Goal: Task Accomplishment & Management: Complete application form

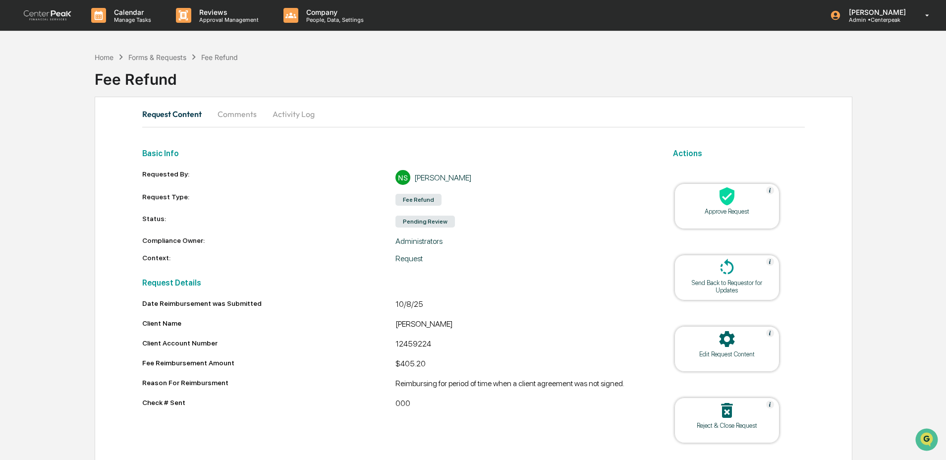
click at [738, 196] on div at bounding box center [727, 196] width 99 height 21
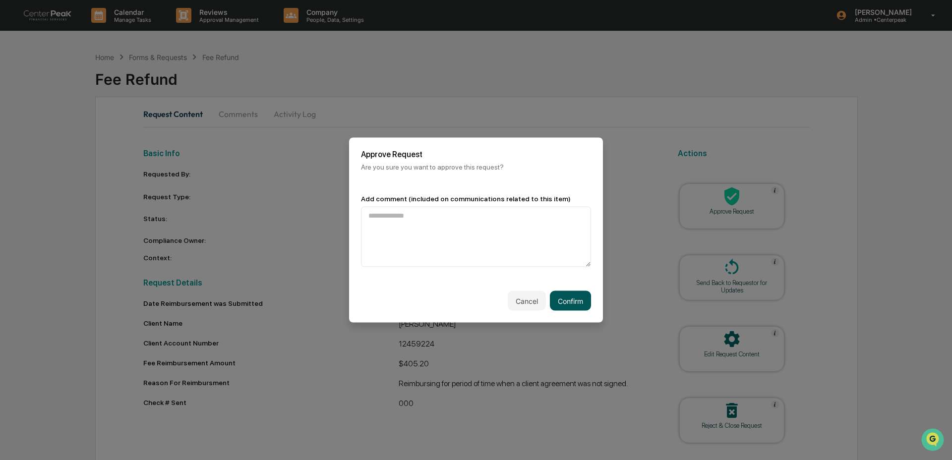
click at [572, 301] on button "Confirm" at bounding box center [570, 301] width 41 height 20
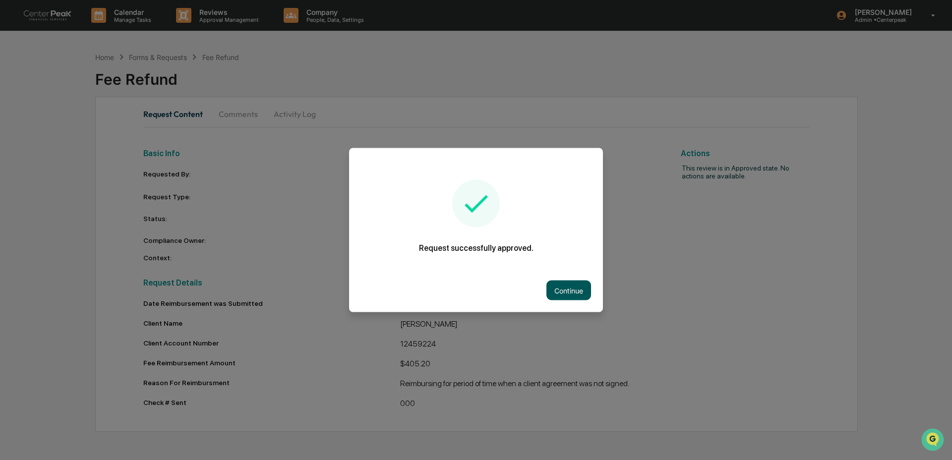
click at [574, 294] on button "Continue" at bounding box center [568, 291] width 45 height 20
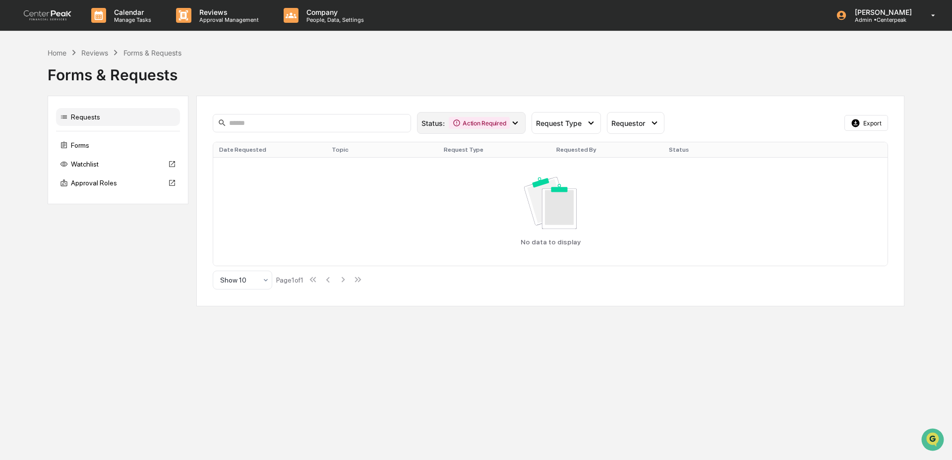
click at [473, 122] on div "Action Required" at bounding box center [479, 123] width 61 height 12
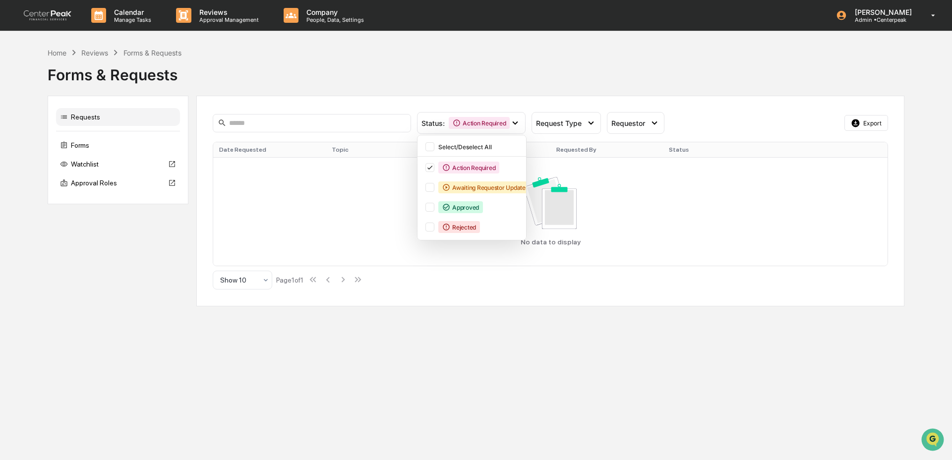
click at [601, 121] on div "Status : Action Required Select/Deselect All Action Required Awaiting Requestor…" at bounding box center [550, 123] width 675 height 22
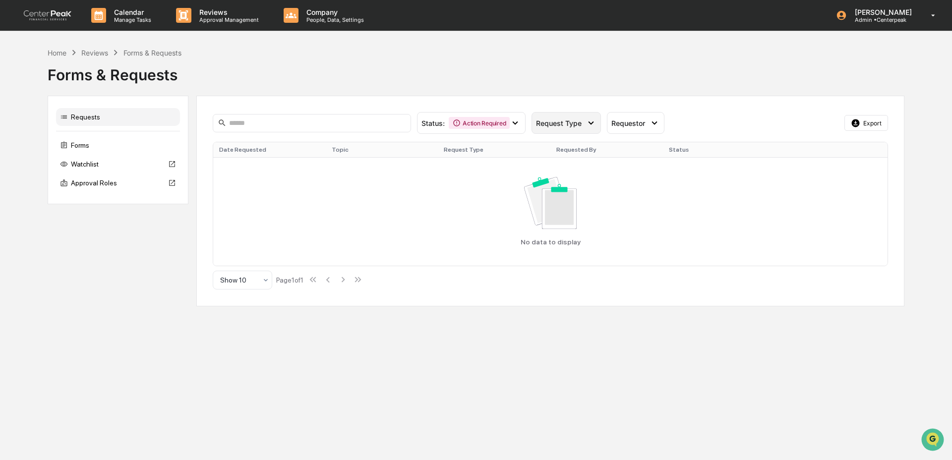
click at [584, 124] on div "Request Type" at bounding box center [561, 123] width 50 height 8
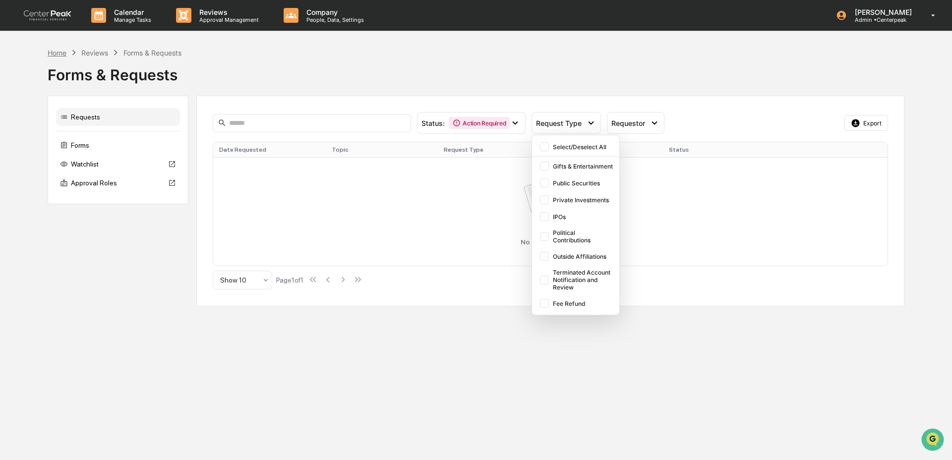
click at [60, 50] on div "Home" at bounding box center [57, 53] width 19 height 8
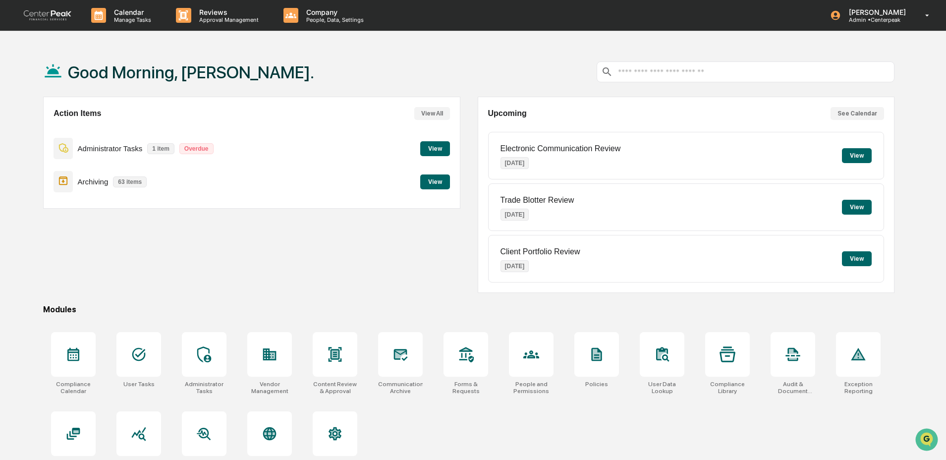
click at [278, 256] on div "Action Items View All Administrator Tasks 1 item Overdue View Archiving 63 item…" at bounding box center [251, 195] width 417 height 196
drag, startPoint x: 94, startPoint y: 184, endPoint x: 146, endPoint y: 180, distance: 52.2
click at [146, 180] on div "Archiving 63 items" at bounding box center [103, 181] width 98 height 23
drag, startPoint x: 88, startPoint y: 184, endPoint x: 98, endPoint y: 184, distance: 10.4
click at [98, 184] on p "Archiving" at bounding box center [93, 181] width 31 height 8
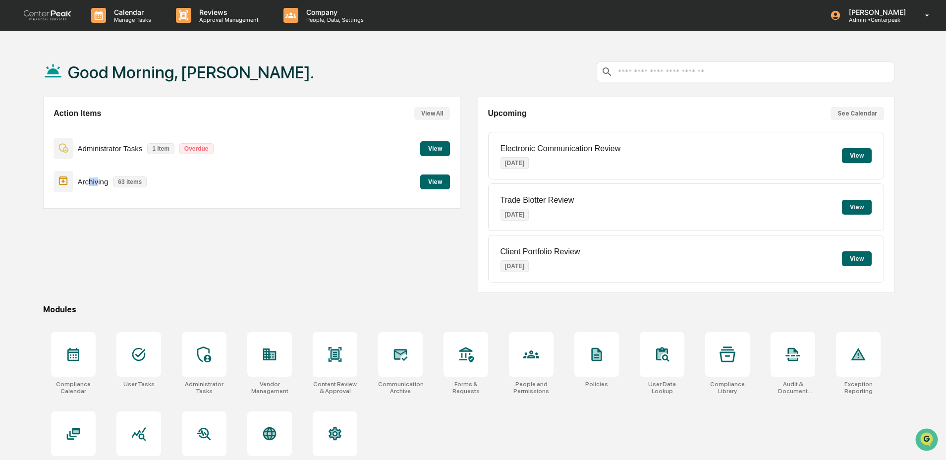
click at [441, 180] on button "View" at bounding box center [435, 181] width 30 height 15
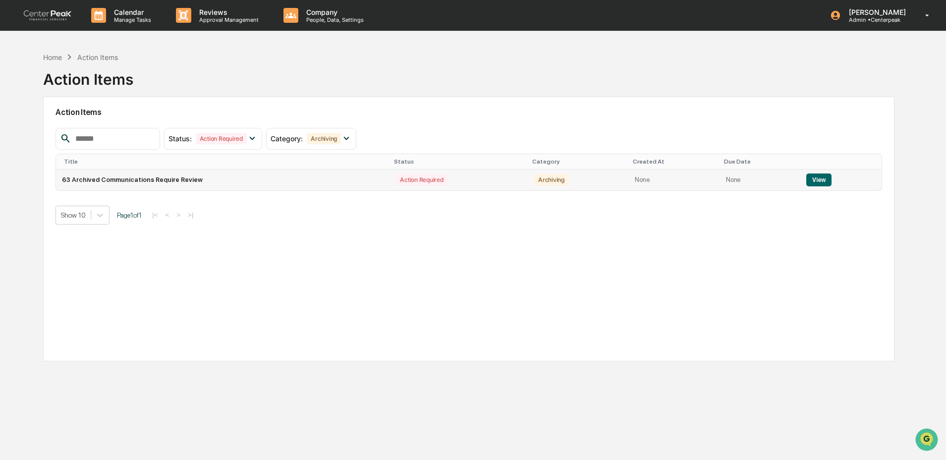
click at [824, 178] on button "View" at bounding box center [819, 179] width 25 height 13
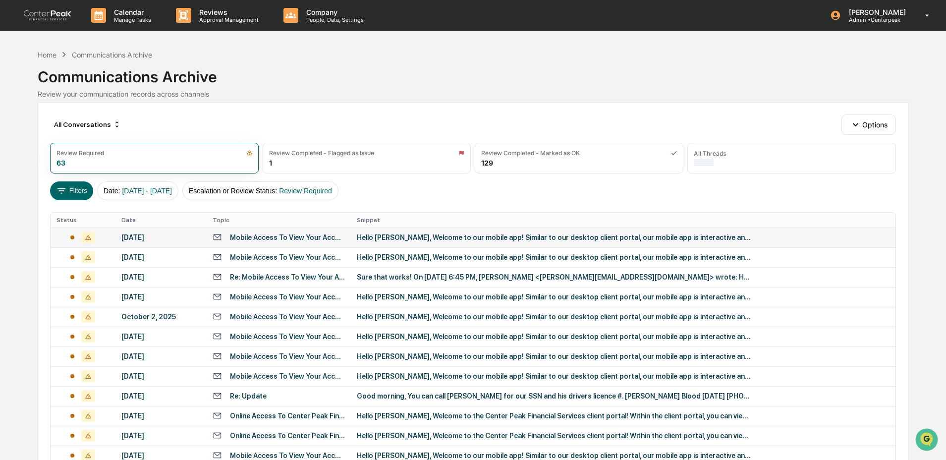
click at [168, 243] on td "[DATE]" at bounding box center [161, 238] width 91 height 20
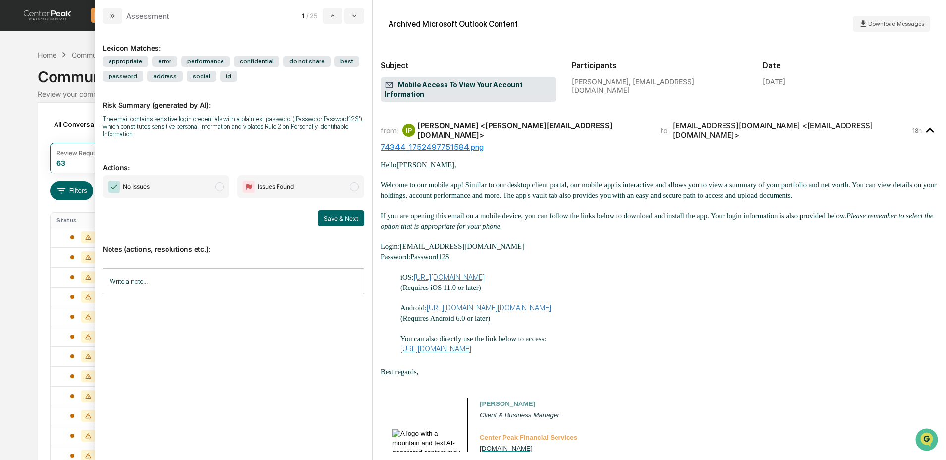
click at [159, 191] on span "No Issues" at bounding box center [166, 186] width 127 height 23
click at [304, 190] on span "Issues Found" at bounding box center [300, 186] width 127 height 23
click at [355, 221] on button "Save & Next" at bounding box center [341, 218] width 47 height 16
click at [42, 117] on div "All Conversations Options Review Required 62 Review Completed - Flagged as Issu…" at bounding box center [473, 441] width 870 height 678
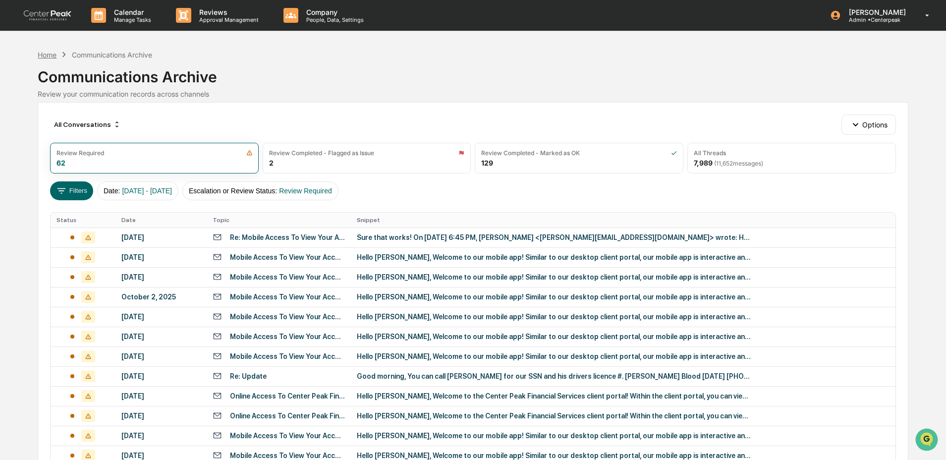
click at [49, 53] on div "Home" at bounding box center [47, 55] width 19 height 8
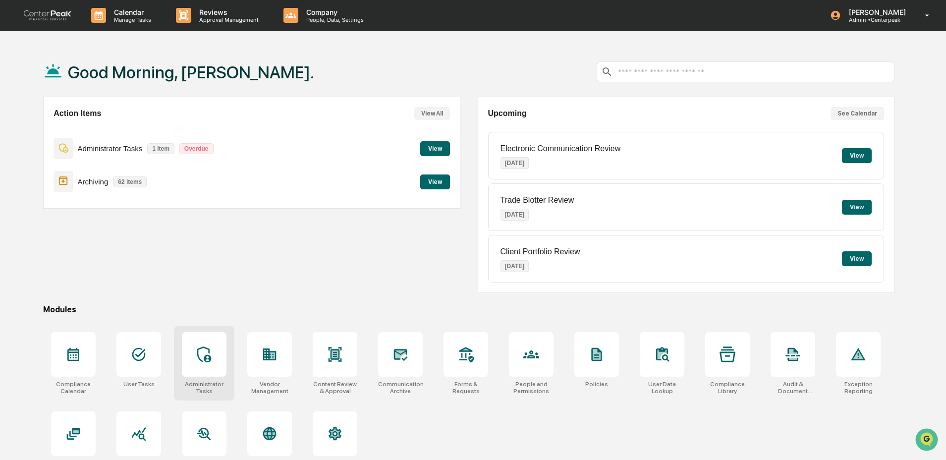
click at [209, 375] on div at bounding box center [204, 354] width 45 height 45
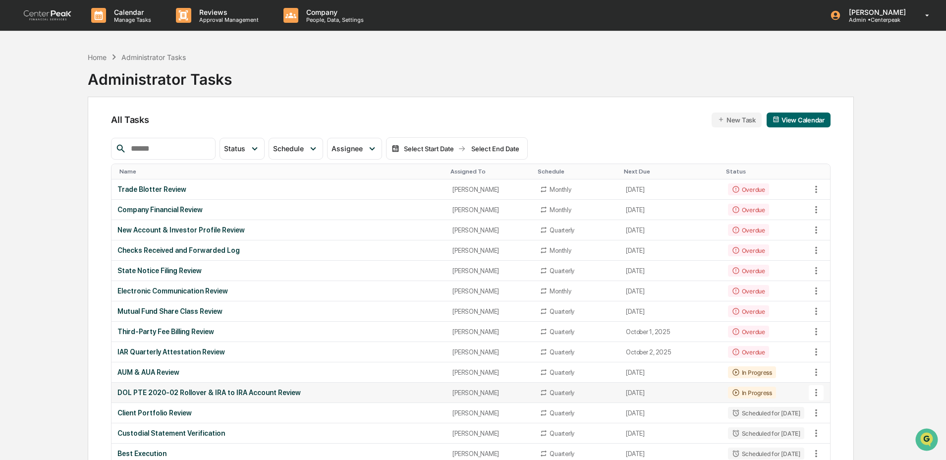
click at [223, 400] on td "DOL PTE 2020-02 Rollover & IRA to IRA Account Review" at bounding box center [279, 393] width 335 height 20
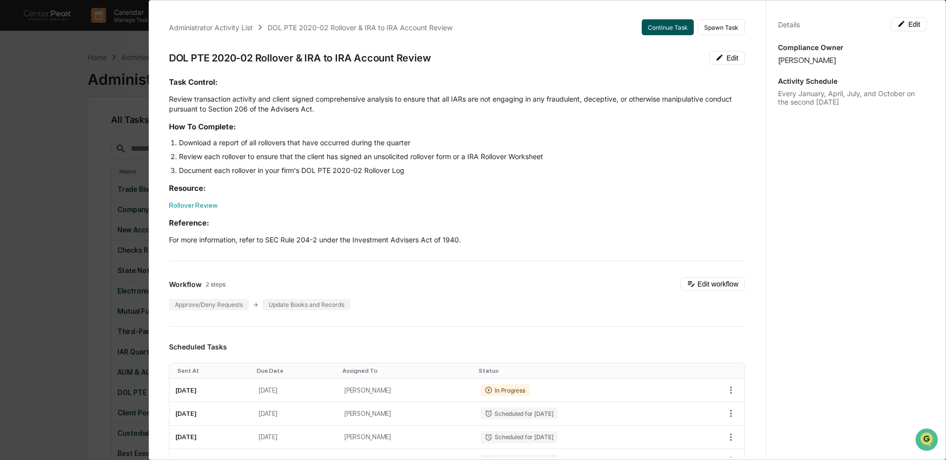
click at [662, 32] on button "Continue Task" at bounding box center [668, 27] width 52 height 16
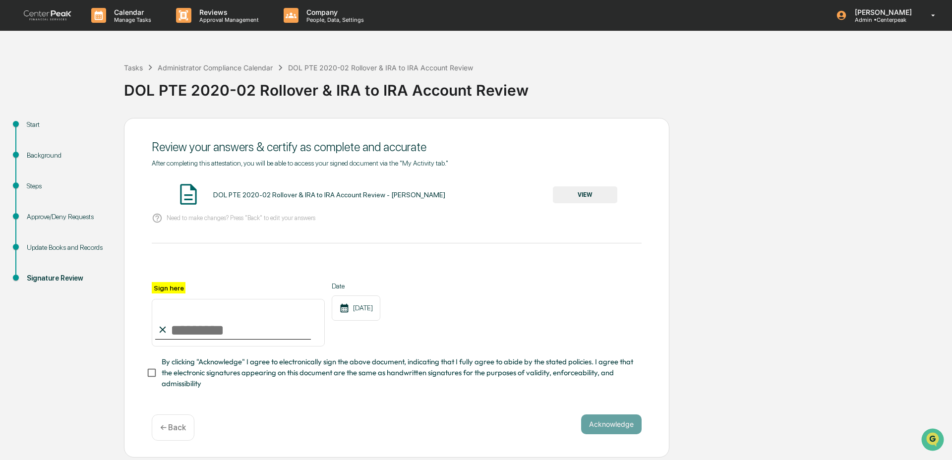
drag, startPoint x: 29, startPoint y: 189, endPoint x: 63, endPoint y: 188, distance: 34.7
click at [29, 189] on div "Steps" at bounding box center [67, 186] width 81 height 10
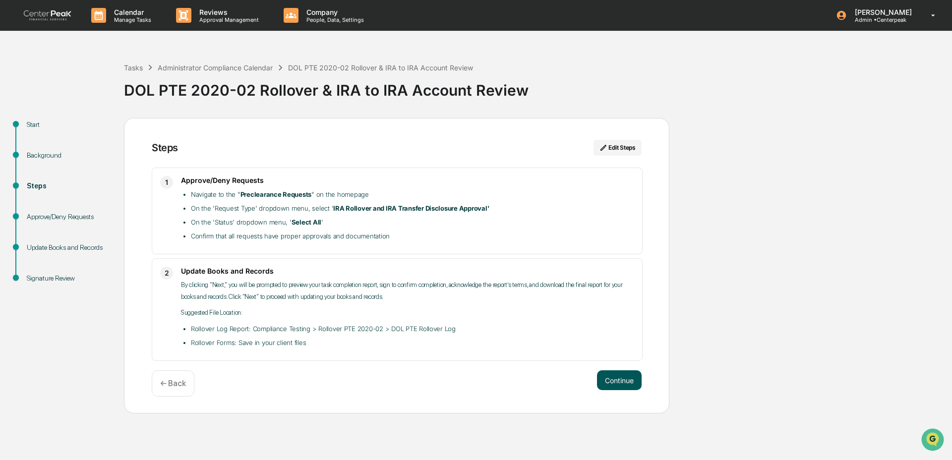
click at [623, 378] on button "Continue" at bounding box center [619, 380] width 45 height 20
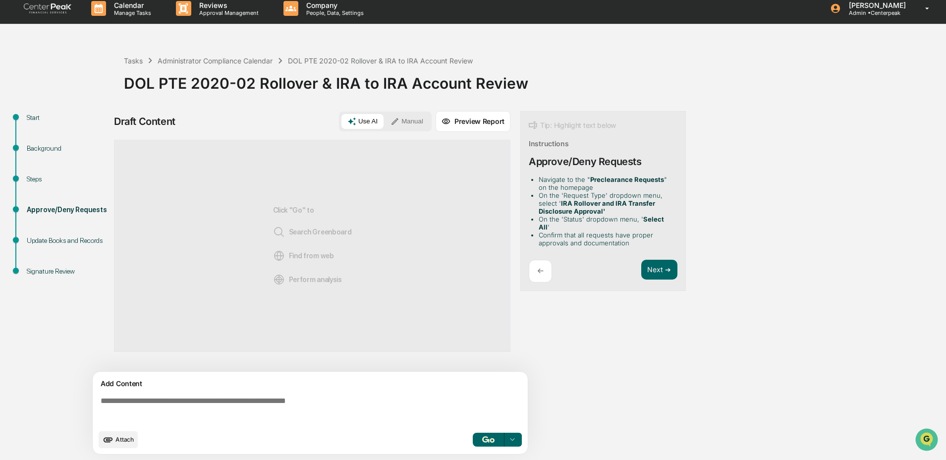
scroll to position [7, 0]
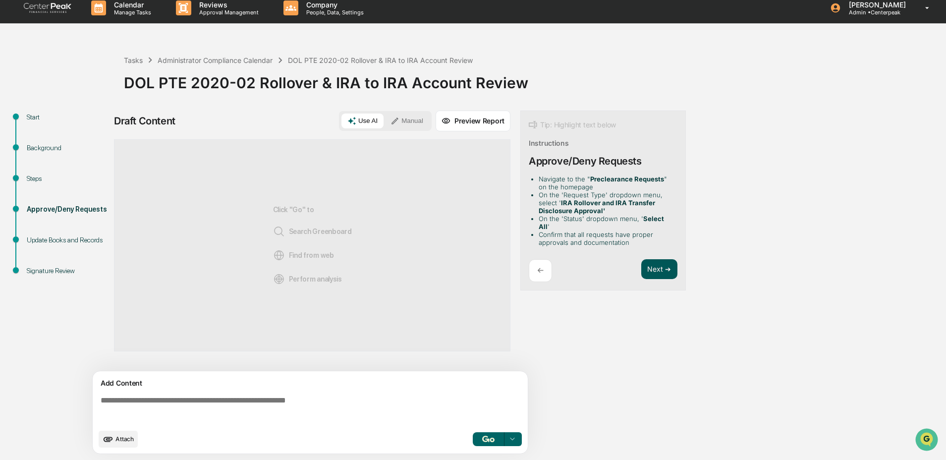
click at [662, 261] on button "Next ➔" at bounding box center [659, 269] width 36 height 20
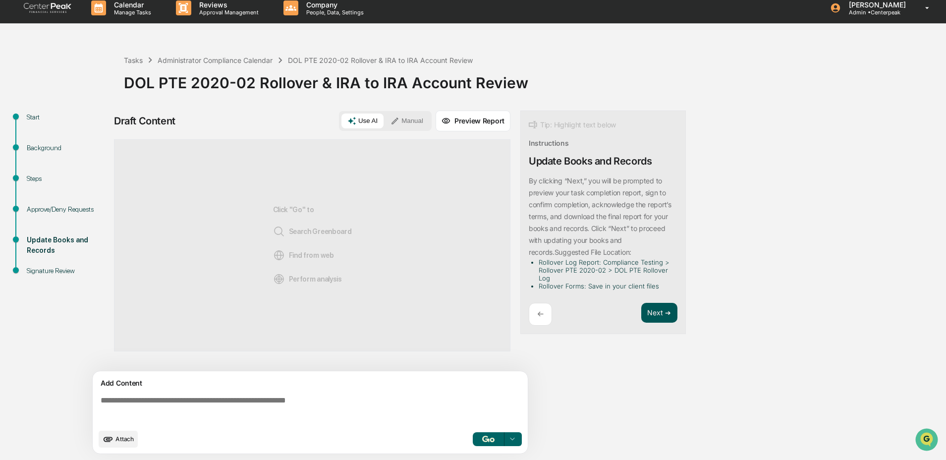
click at [659, 314] on button "Next ➔" at bounding box center [659, 313] width 36 height 20
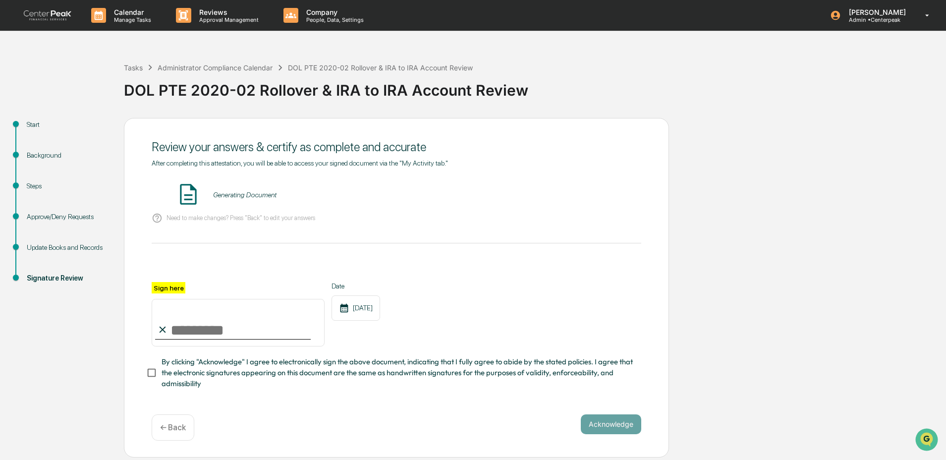
scroll to position [0, 0]
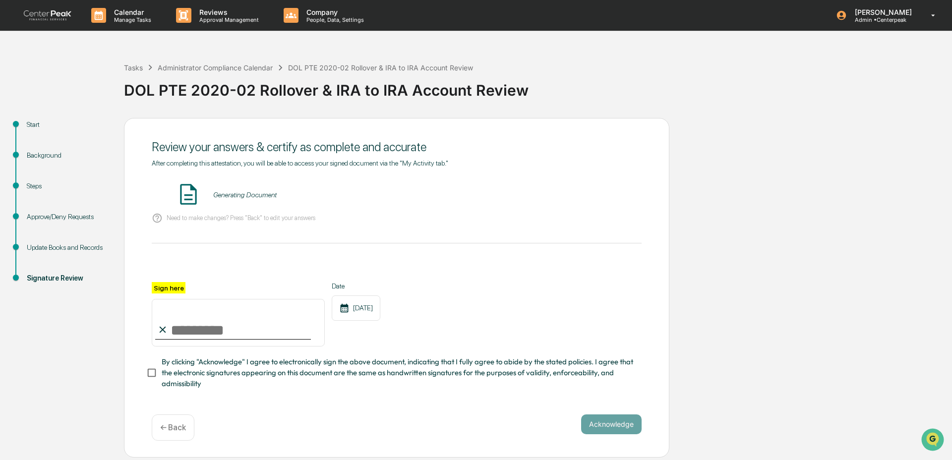
click at [201, 330] on input "Sign here" at bounding box center [238, 323] width 173 height 48
type input "**********"
click at [599, 196] on button "VIEW" at bounding box center [585, 194] width 64 height 17
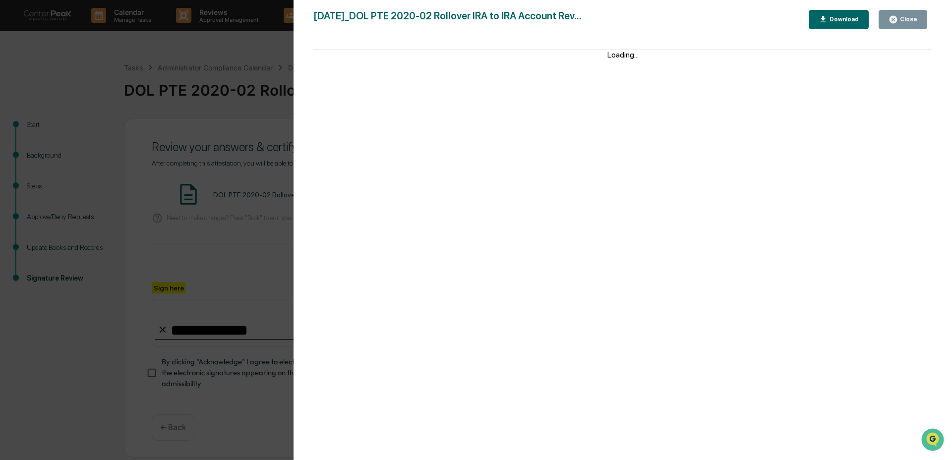
click at [920, 24] on button "Close" at bounding box center [902, 19] width 49 height 19
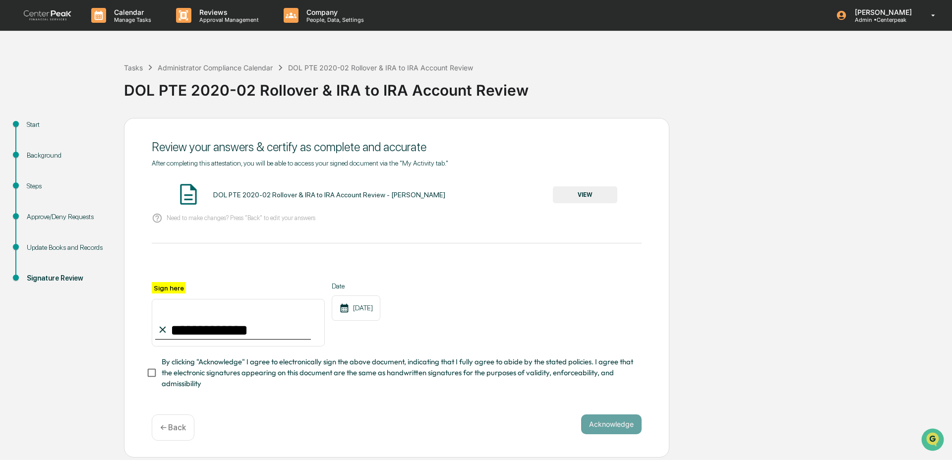
click at [37, 186] on div "Steps" at bounding box center [67, 186] width 81 height 10
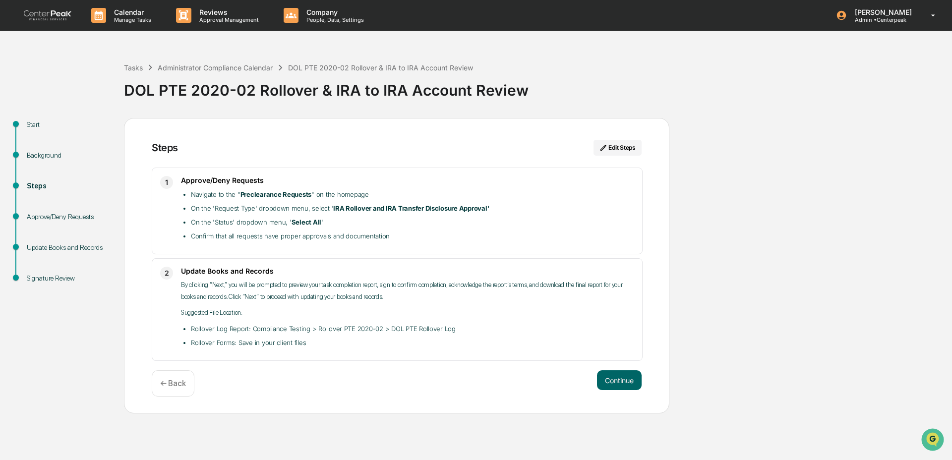
click at [41, 153] on div "Background" at bounding box center [67, 155] width 81 height 10
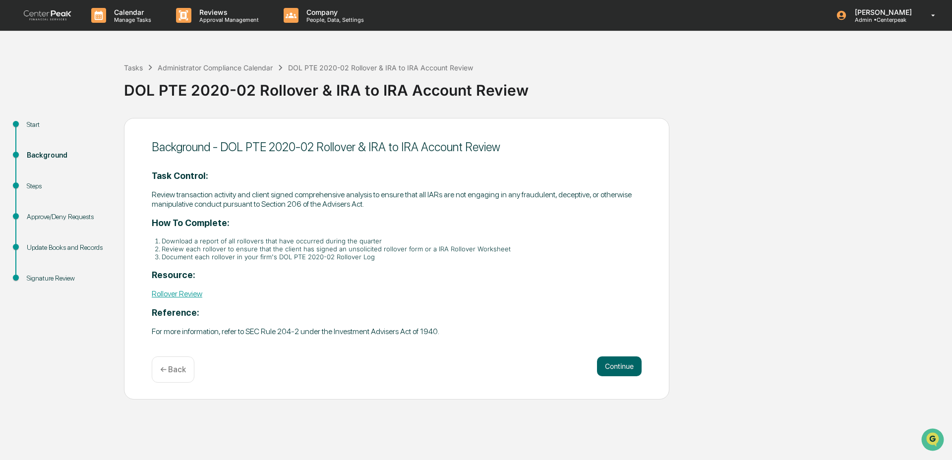
click at [41, 225] on div "Approve/Deny Requests" at bounding box center [67, 228] width 97 height 31
click at [44, 215] on div "Approve/Deny Requests" at bounding box center [67, 217] width 81 height 10
click at [53, 221] on div "Approve/Deny Requests" at bounding box center [67, 217] width 81 height 10
drag, startPoint x: 43, startPoint y: 253, endPoint x: 45, endPoint y: 205, distance: 48.1
click at [43, 252] on div "Update Books and Records" at bounding box center [67, 247] width 81 height 10
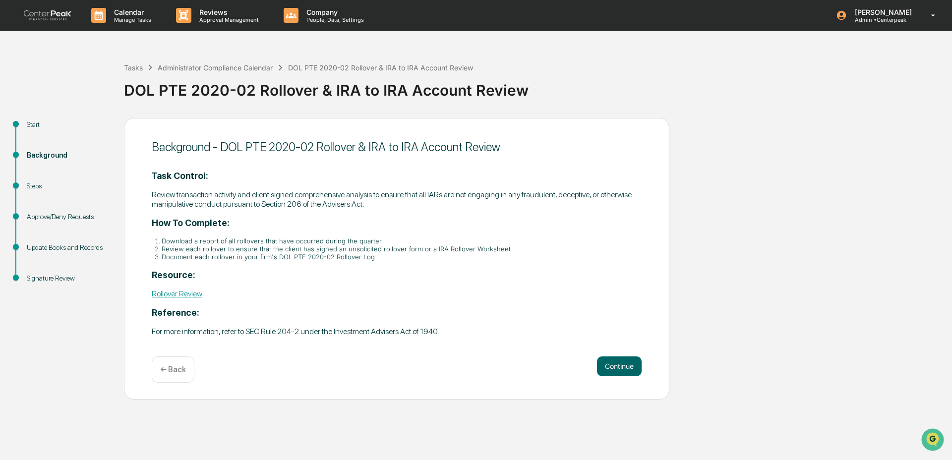
click at [175, 372] on p "← Back" at bounding box center [173, 369] width 26 height 9
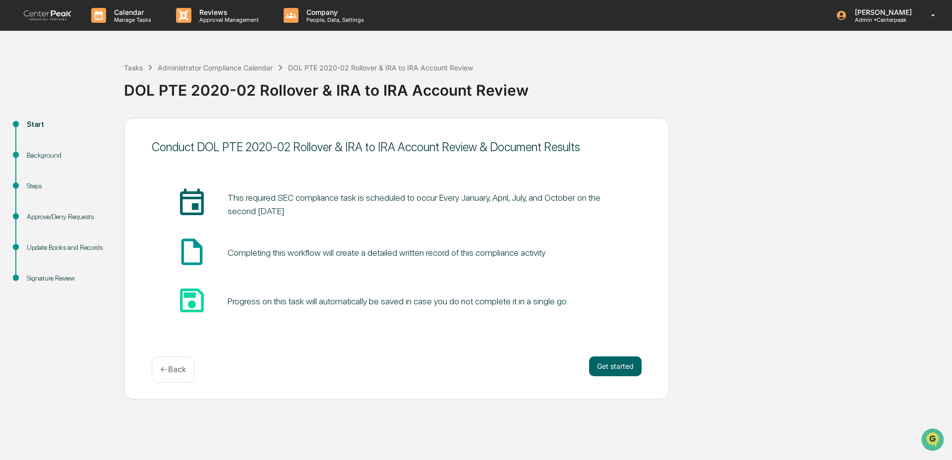
click at [175, 371] on p "← Back" at bounding box center [173, 369] width 26 height 9
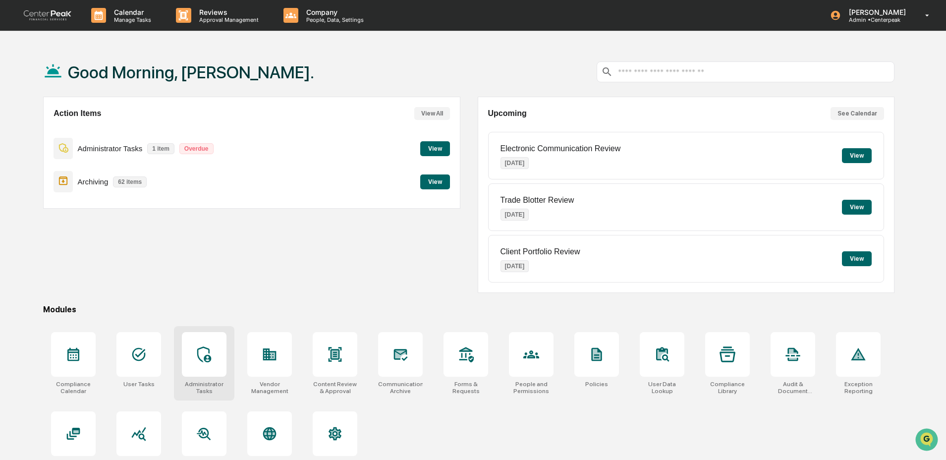
click at [199, 356] on icon at bounding box center [204, 355] width 16 height 16
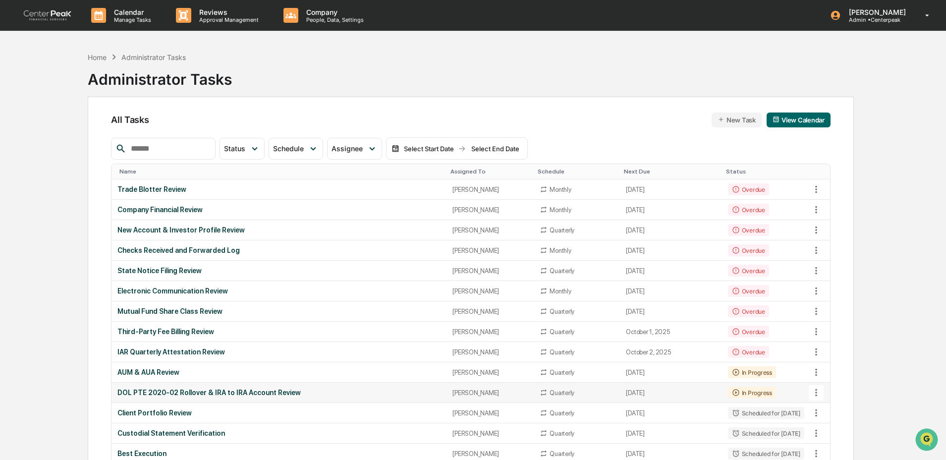
click at [200, 388] on td "DOL PTE 2020-02 Rollover & IRA to IRA Account Review" at bounding box center [279, 393] width 335 height 20
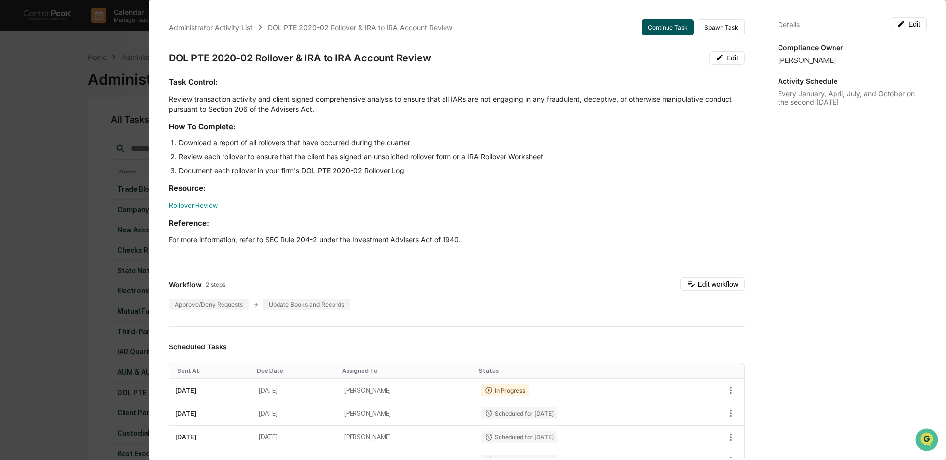
click at [654, 29] on button "Continue Task" at bounding box center [668, 27] width 52 height 16
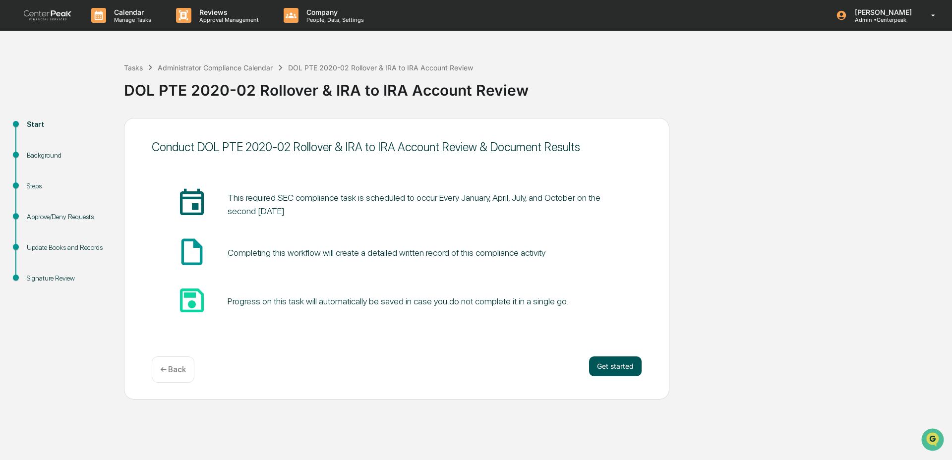
click at [606, 369] on button "Get started" at bounding box center [615, 366] width 53 height 20
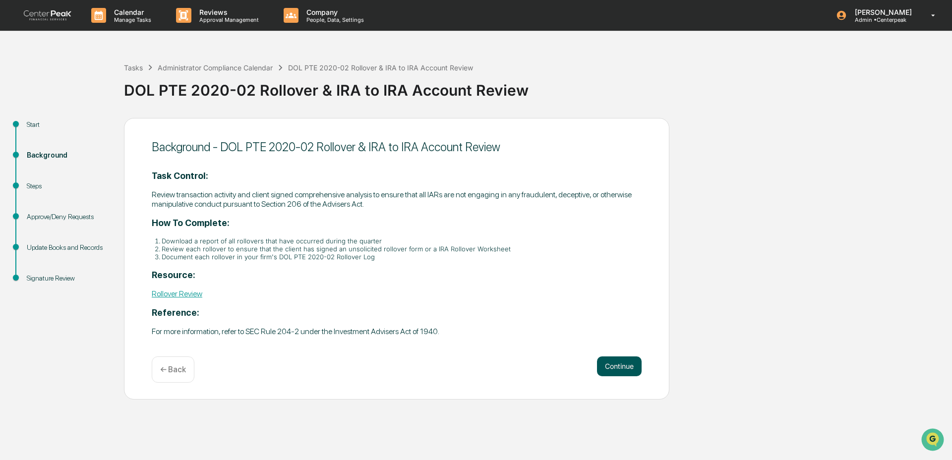
click at [606, 369] on button "Continue" at bounding box center [619, 366] width 45 height 20
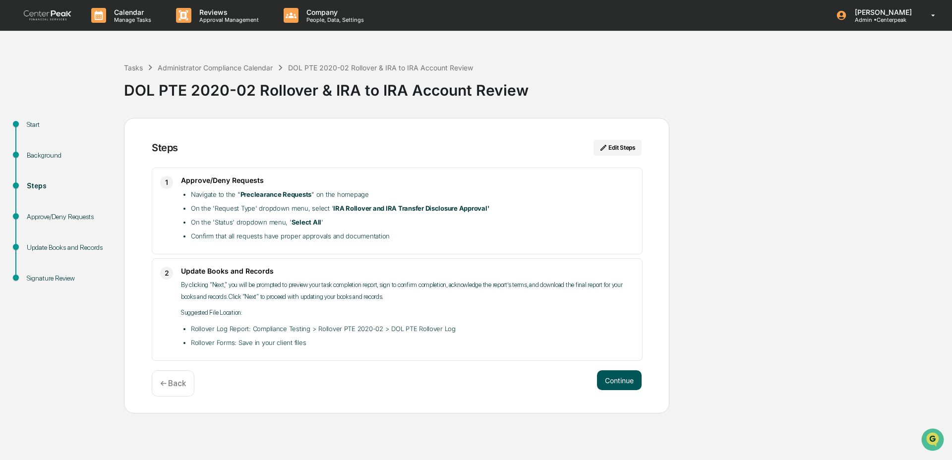
click at [612, 378] on button "Continue" at bounding box center [619, 380] width 45 height 20
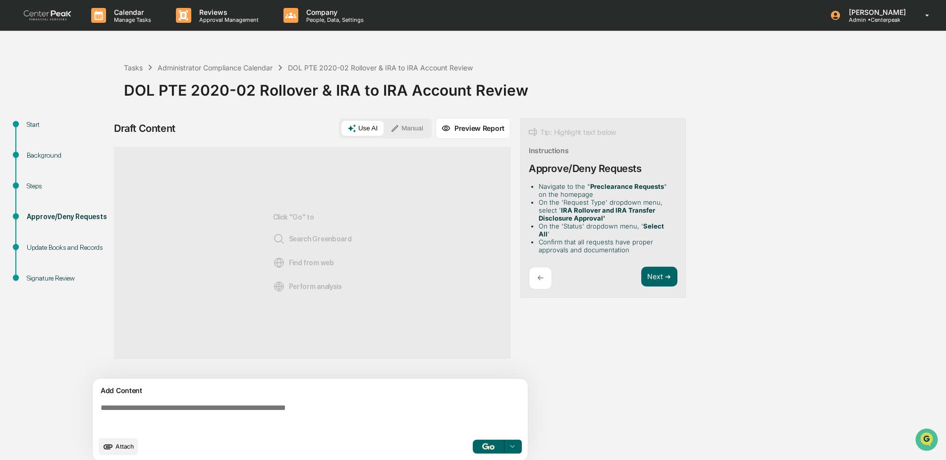
click at [418, 129] on button "Manual" at bounding box center [407, 128] width 45 height 15
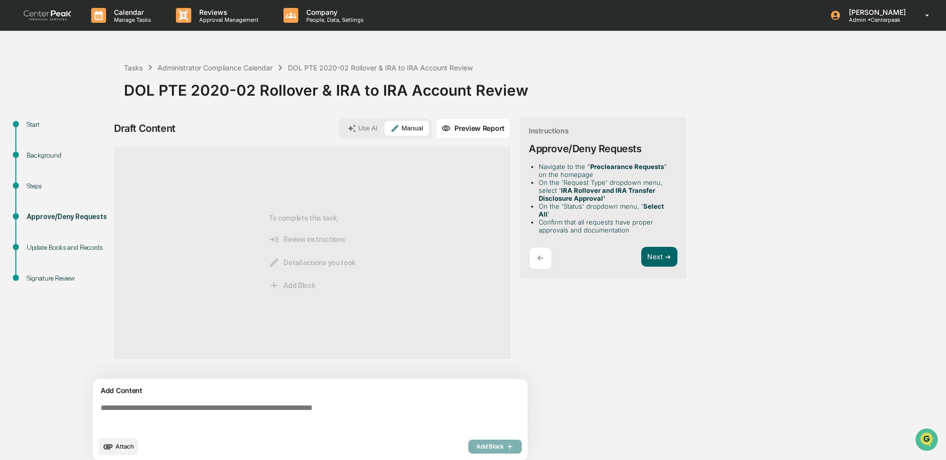
click at [152, 422] on textarea at bounding box center [312, 418] width 431 height 36
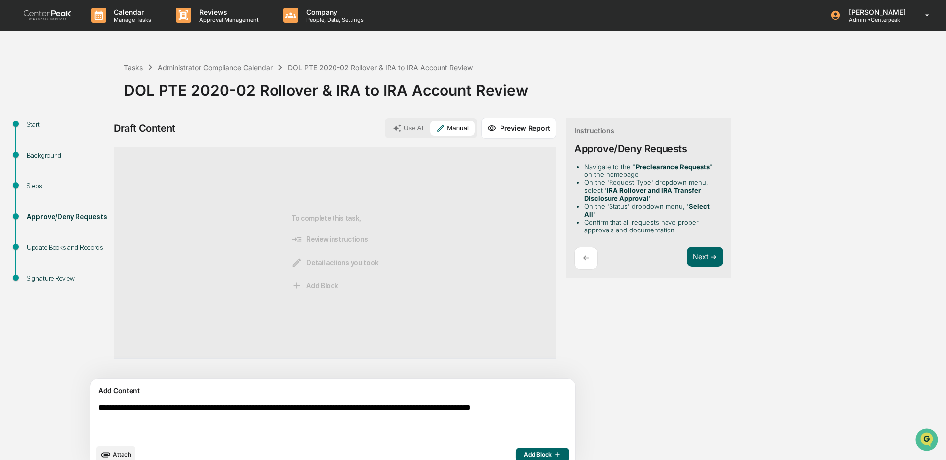
type textarea "**********"
click at [524, 451] on span "Add Block" at bounding box center [543, 455] width 38 height 8
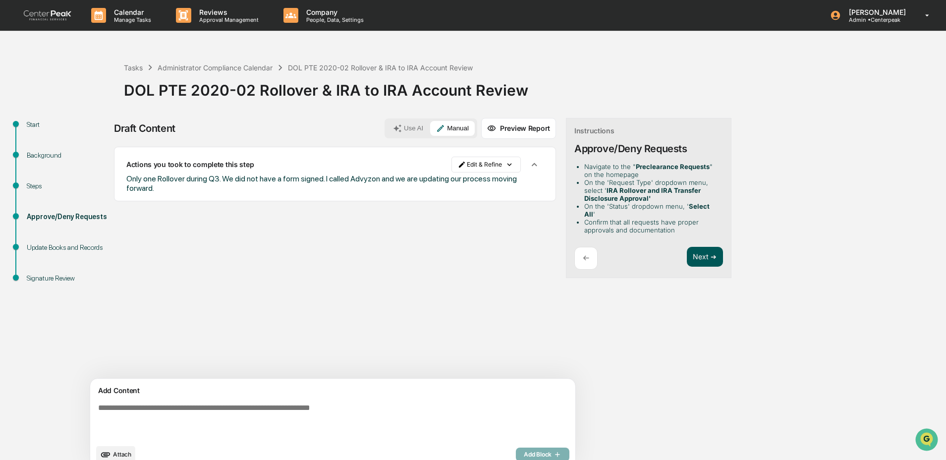
click at [687, 247] on button "Next ➔" at bounding box center [705, 257] width 36 height 20
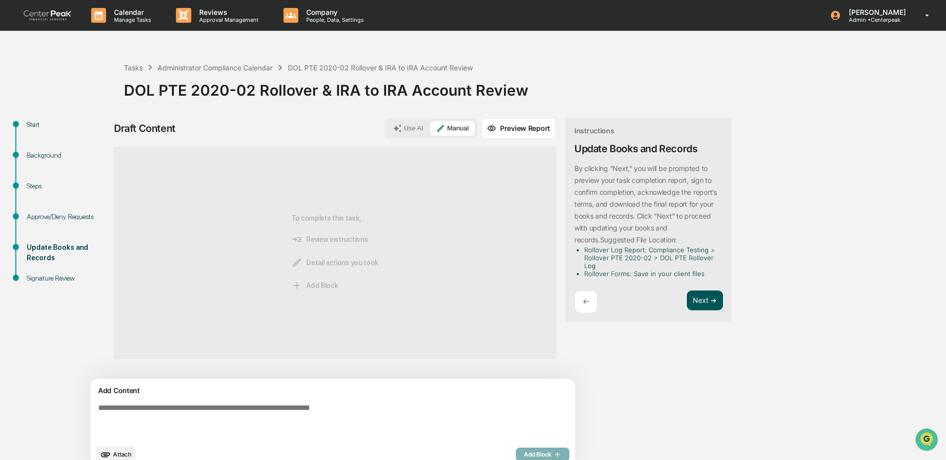
click at [687, 298] on button "Next ➔" at bounding box center [705, 300] width 36 height 20
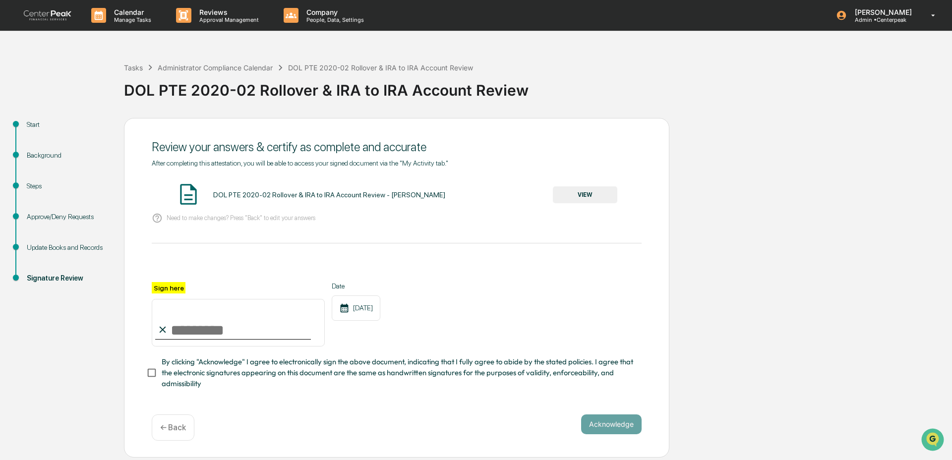
click at [595, 200] on button "VIEW" at bounding box center [585, 194] width 64 height 17
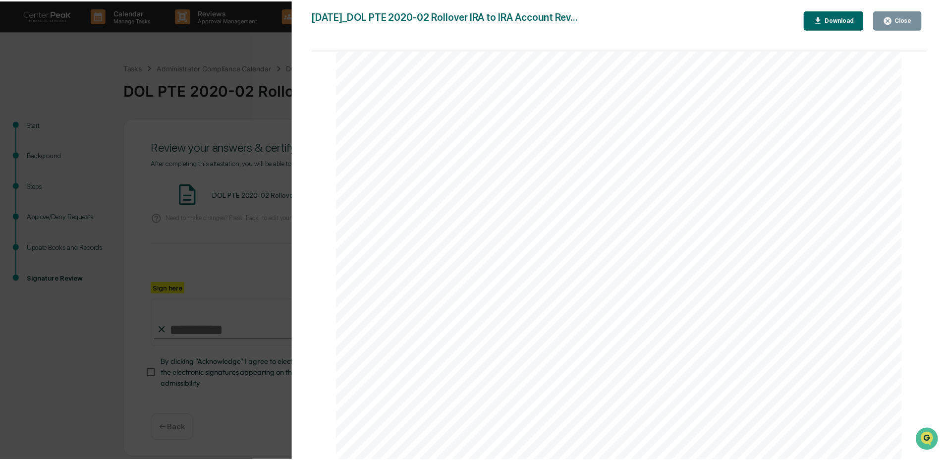
scroll to position [387, 0]
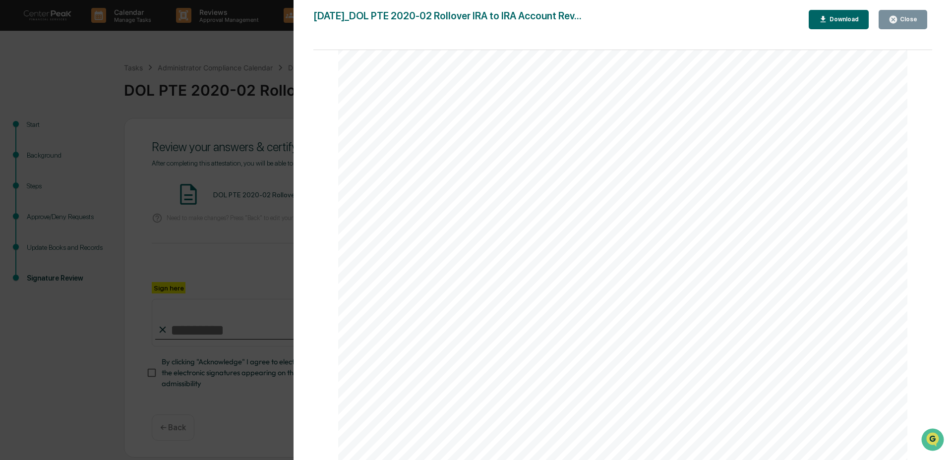
drag, startPoint x: 460, startPoint y: 391, endPoint x: 363, endPoint y: 366, distance: 99.8
click at [363, 366] on div "October 9, 2025 Centerpeak DOL PTE 2020-02 Rollover & IRA to IRA Account Review…" at bounding box center [622, 88] width 569 height 805
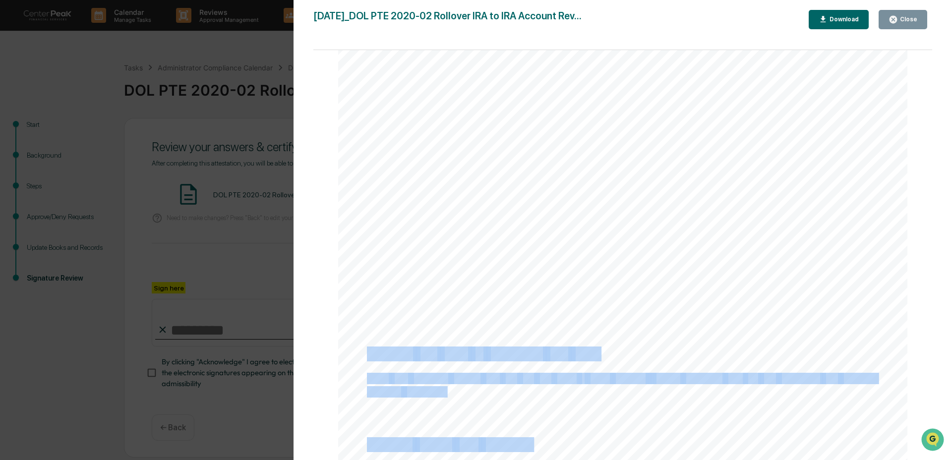
drag, startPoint x: 371, startPoint y: 356, endPoint x: 461, endPoint y: 390, distance: 96.1
click at [462, 390] on div "October 9, 2025 Centerpeak DOL PTE 2020-02 Rollover & IRA to IRA Account Review…" at bounding box center [622, 88] width 569 height 805
click at [463, 391] on div "October 9, 2025 Centerpeak DOL PTE 2020-02 Rollover & IRA to IRA Account Review…" at bounding box center [622, 88] width 569 height 805
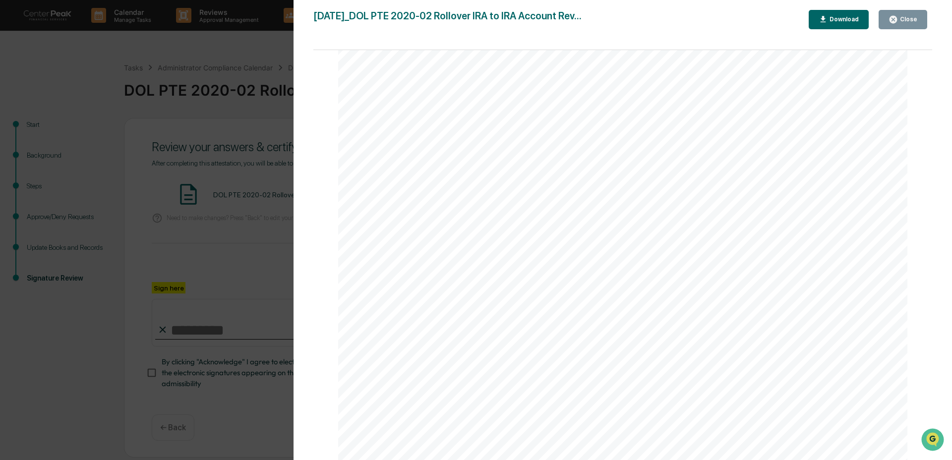
click at [905, 24] on button "Close" at bounding box center [902, 19] width 49 height 19
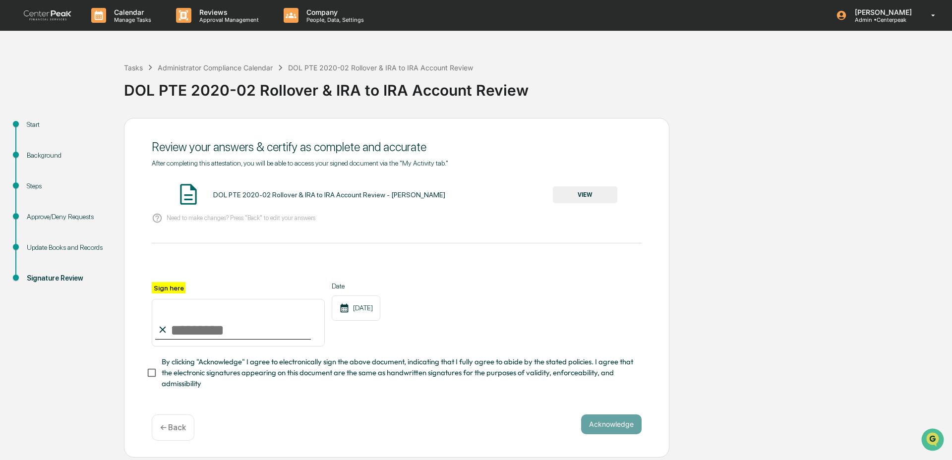
click at [253, 331] on input "Sign here" at bounding box center [238, 323] width 173 height 48
type input "**********"
click at [322, 394] on div "**********" at bounding box center [397, 281] width 490 height 245
drag, startPoint x: 324, startPoint y: 358, endPoint x: 330, endPoint y: 363, distance: 7.7
click at [324, 358] on span "By clicking "Acknowledge" I agree to electronically sign the above document, in…" at bounding box center [398, 372] width 472 height 33
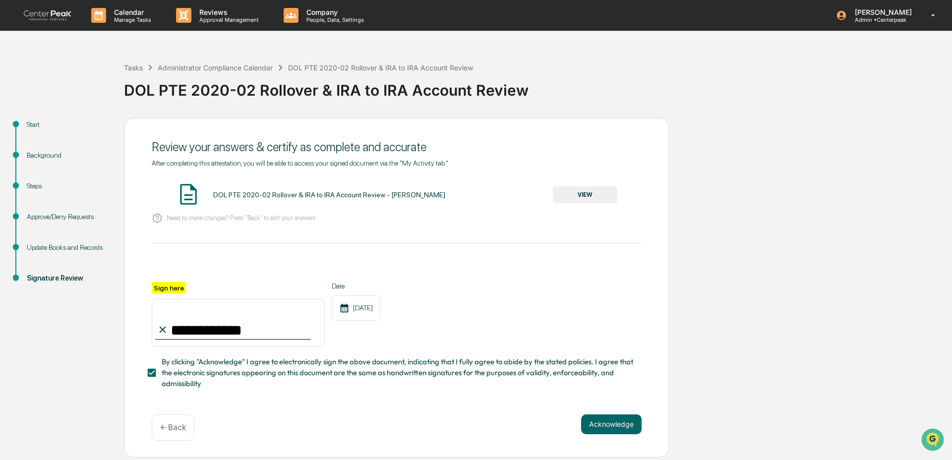
click at [616, 444] on div "**********" at bounding box center [396, 288] width 545 height 340
click at [616, 417] on button "Acknowledge" at bounding box center [611, 424] width 60 height 20
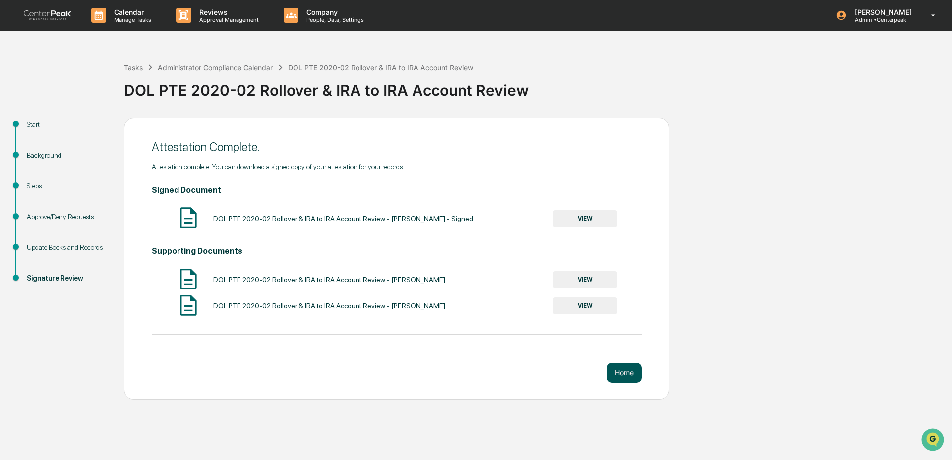
click at [629, 369] on button "Home" at bounding box center [624, 373] width 35 height 20
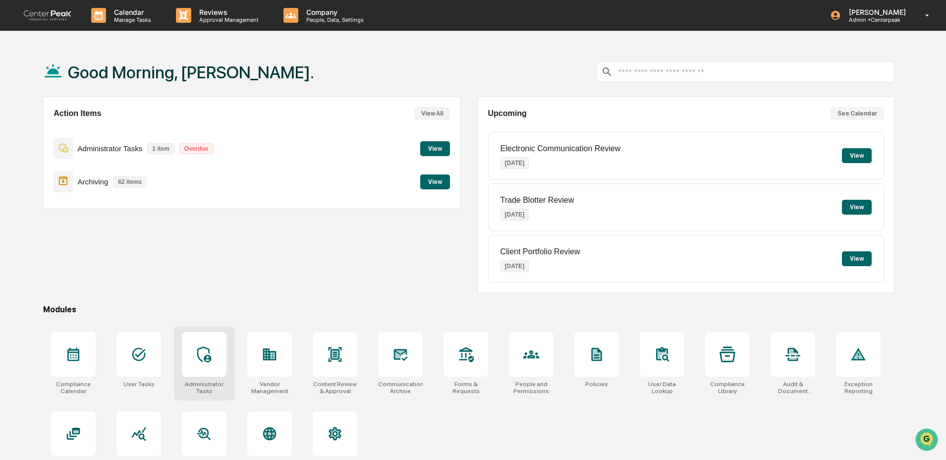
click at [198, 338] on div at bounding box center [204, 354] width 45 height 45
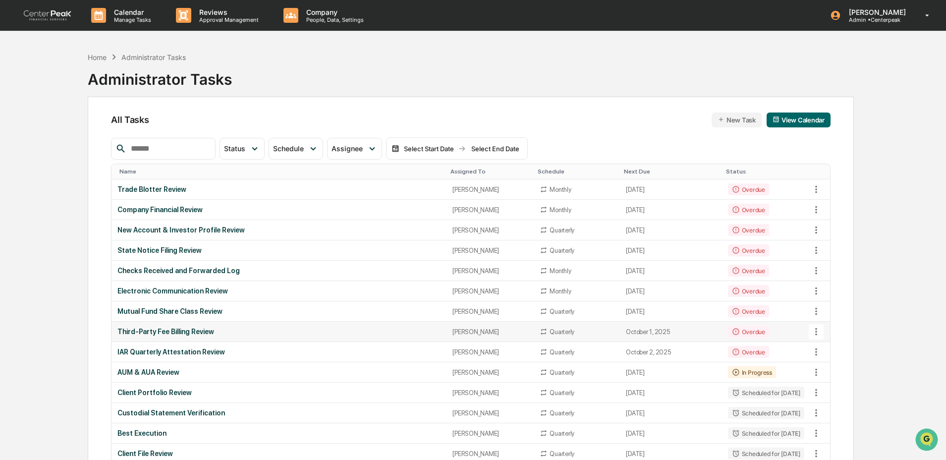
click at [390, 338] on td "Third-Party Fee Billing Review" at bounding box center [279, 332] width 335 height 20
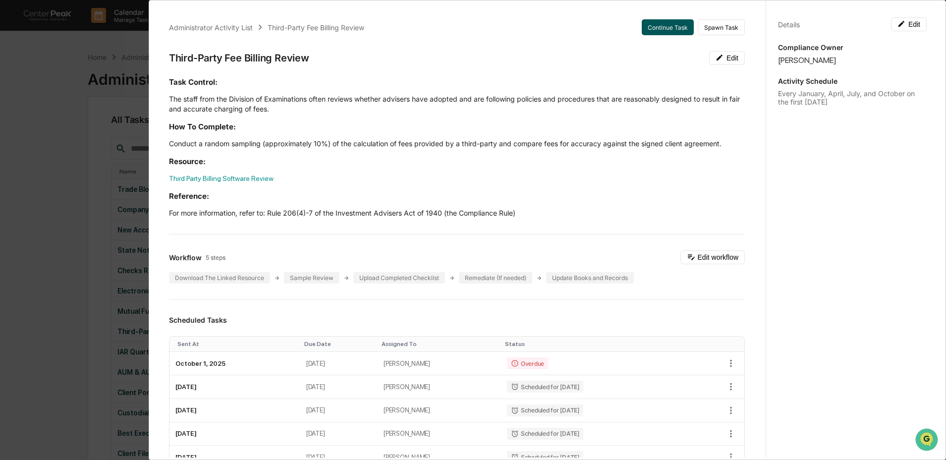
click at [667, 28] on button "Continue Task" at bounding box center [668, 27] width 52 height 16
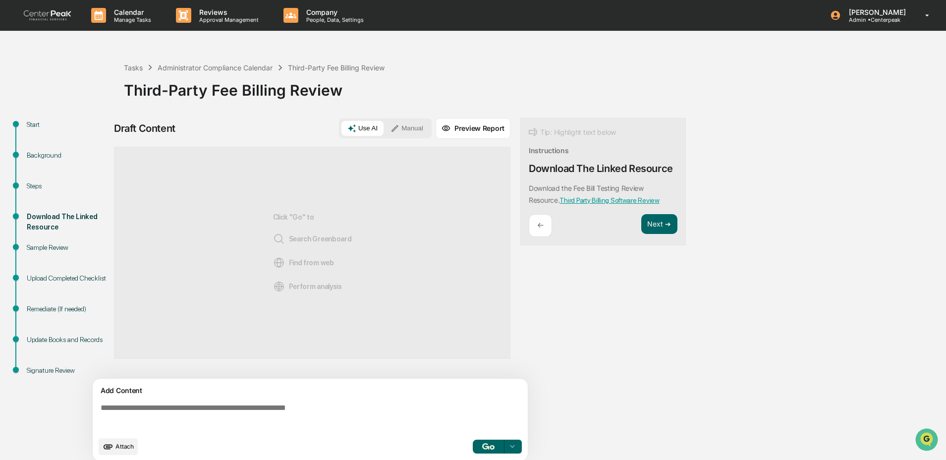
click at [34, 193] on div "Steps" at bounding box center [67, 197] width 97 height 31
click at [36, 187] on div "Steps" at bounding box center [67, 186] width 81 height 10
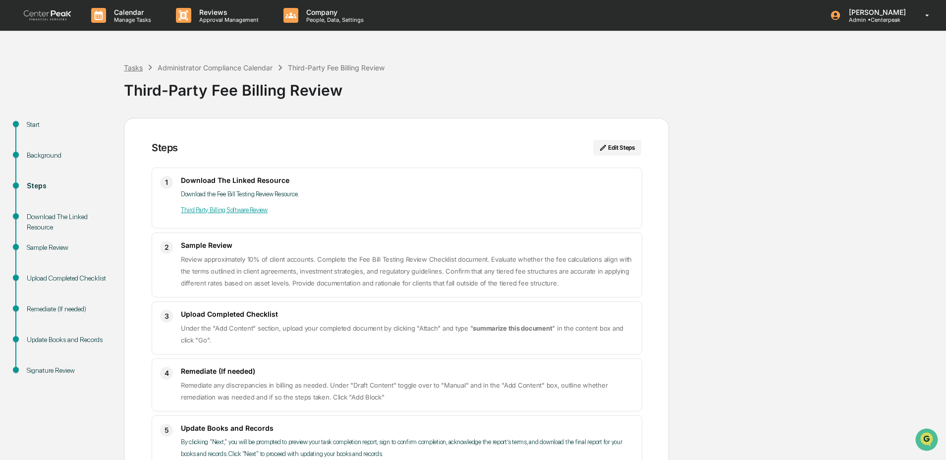
click at [135, 68] on div "Tasks" at bounding box center [133, 67] width 19 height 8
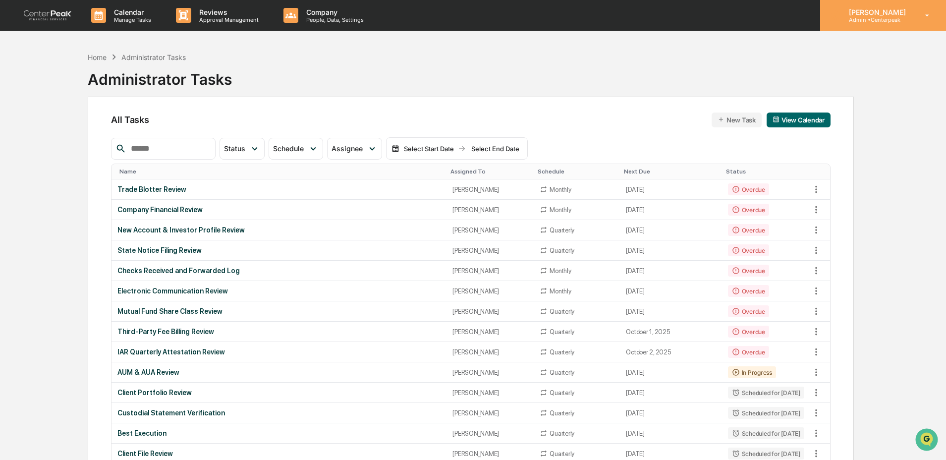
click at [878, 8] on p "[PERSON_NAME]" at bounding box center [876, 12] width 70 height 8
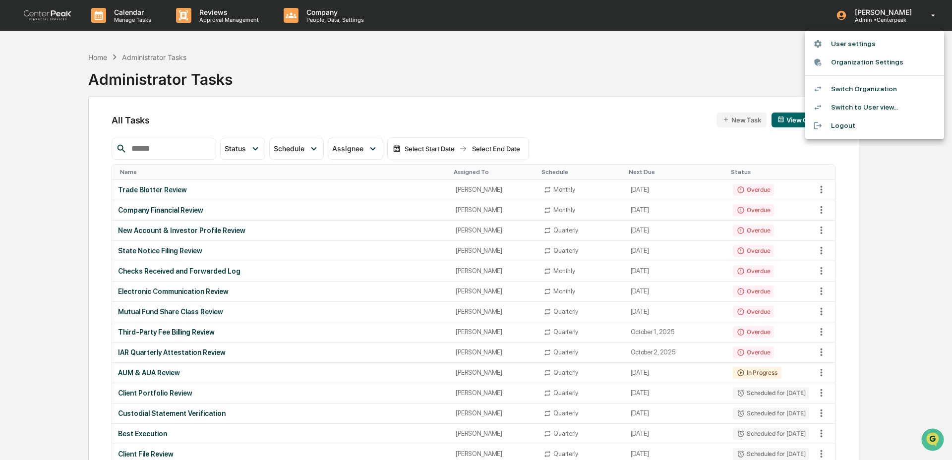
click at [869, 83] on li "Switch Organization" at bounding box center [874, 89] width 139 height 18
